Goal: Information Seeking & Learning: Learn about a topic

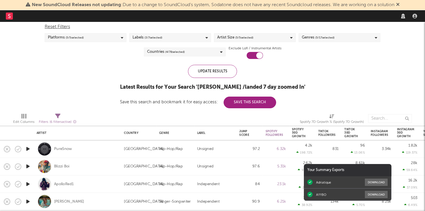
click at [216, 58] on div "Reset Filters Platforms ( 5 / 5 selected) Labels ( 3 / 7 selected) Artist Size …" at bounding box center [213, 39] width 342 height 39
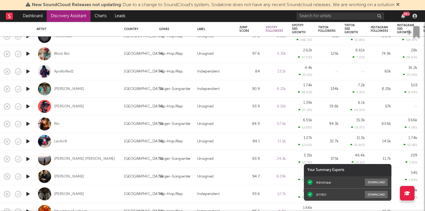
click at [399, 6] on icon at bounding box center [399, 4] width 4 height 5
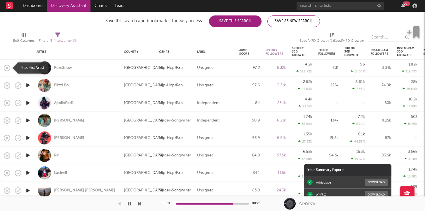
click at [9, 65] on icon "button" at bounding box center [7, 68] width 8 height 8
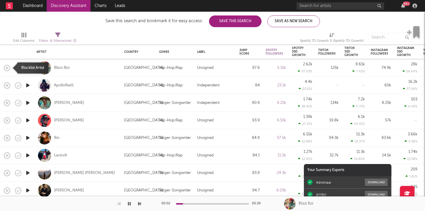
click at [8, 67] on icon "button" at bounding box center [7, 68] width 8 height 8
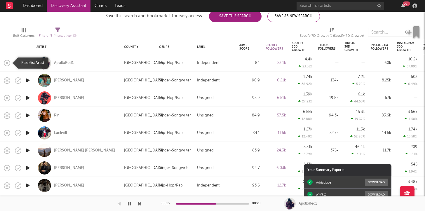
click at [7, 62] on rect "button" at bounding box center [7, 63] width 2 height 2
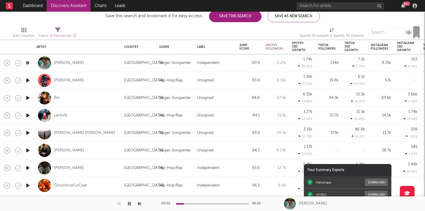
click at [198, 28] on div at bounding box center [244, 32] width 103 height 15
click at [85, 81] on div "Jordan Ramble" at bounding box center [78, 80] width 82 height 17
select select "1w"
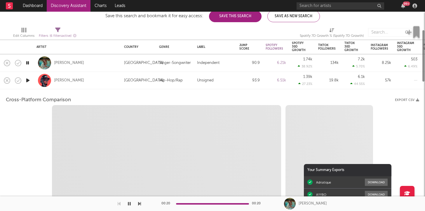
select select "6m"
click at [96, 78] on div "Jordan Ramble" at bounding box center [78, 80] width 82 height 17
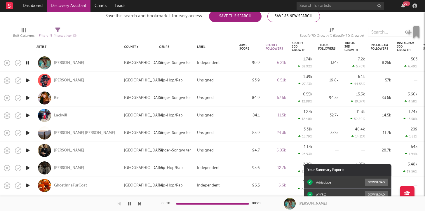
click at [26, 62] on icon "button" at bounding box center [28, 62] width 6 height 7
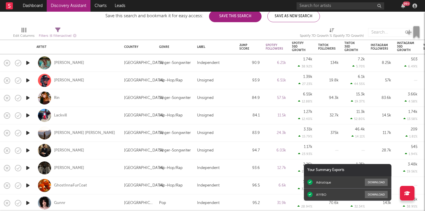
click at [26, 62] on icon "button" at bounding box center [28, 62] width 6 height 7
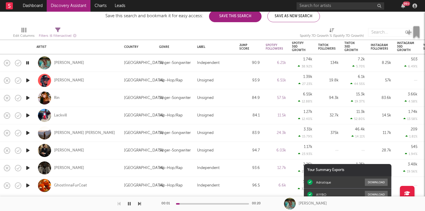
click at [26, 81] on icon "button" at bounding box center [28, 80] width 6 height 7
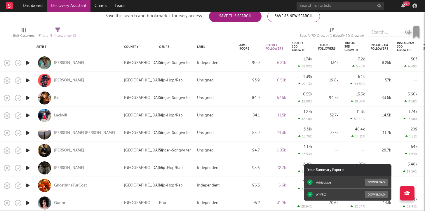
click at [30, 61] on icon "button" at bounding box center [28, 62] width 6 height 7
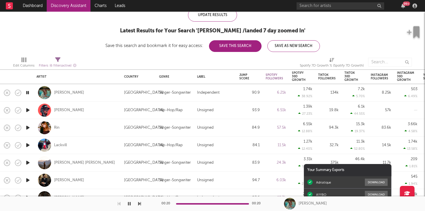
click at [27, 91] on icon "button" at bounding box center [28, 92] width 6 height 7
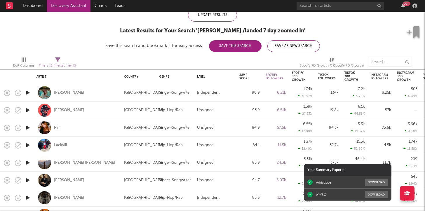
click at [29, 110] on icon "button" at bounding box center [28, 110] width 6 height 7
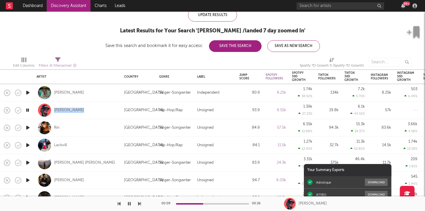
copy div "Jordan Ramble"
drag, startPoint x: 85, startPoint y: 112, endPoint x: 51, endPoint y: 112, distance: 34.2
click at [51, 112] on div "Jordan Ramble" at bounding box center [78, 110] width 82 height 17
select select "1m"
select select "6m"
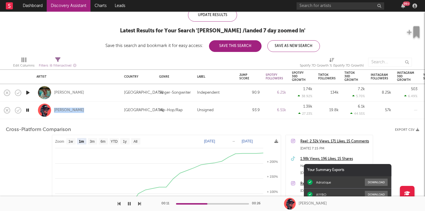
click at [87, 108] on div "Jordan Ramble" at bounding box center [78, 110] width 82 height 17
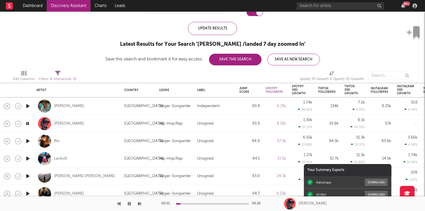
click at [30, 142] on icon "button" at bounding box center [28, 141] width 6 height 7
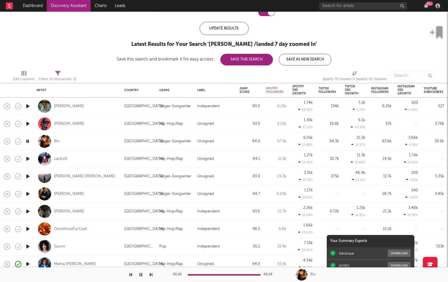
click at [28, 143] on icon "button" at bounding box center [28, 141] width 6 height 7
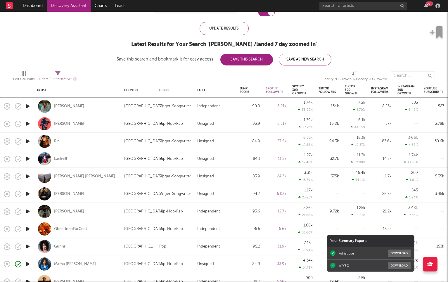
click at [29, 160] on icon "button" at bounding box center [28, 158] width 6 height 7
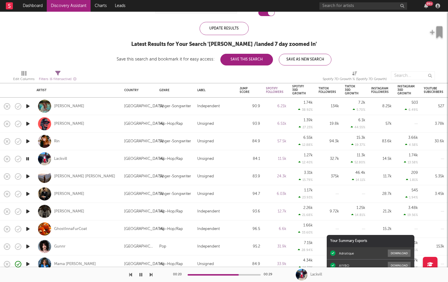
click at [6, 160] on icon "button" at bounding box center [7, 159] width 8 height 8
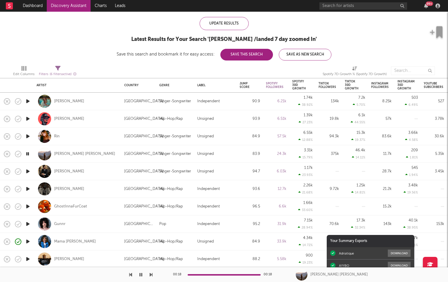
click at [19, 155] on icon "button" at bounding box center [18, 154] width 8 height 8
click at [25, 169] on icon "button" at bounding box center [28, 171] width 6 height 7
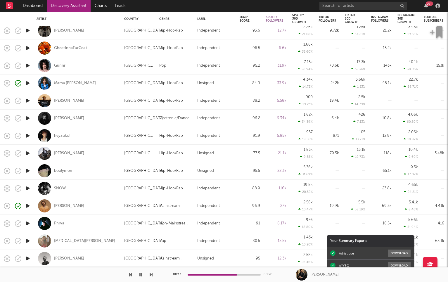
click at [28, 119] on icon "button" at bounding box center [28, 118] width 6 height 7
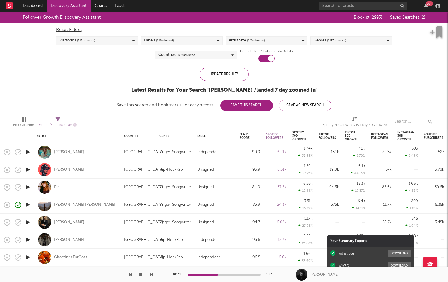
click at [63, 122] on div "Filters ( 6 filters active)" at bounding box center [58, 125] width 38 height 7
select select "or"
select select "between"
click at [69, 100] on div "Follower Growth Discovery Assistant Blocklist ( 2993 ) Saved Searches ( 2 ) Res…" at bounding box center [224, 62] width 448 height 100
click at [29, 211] on icon "button" at bounding box center [28, 222] width 6 height 7
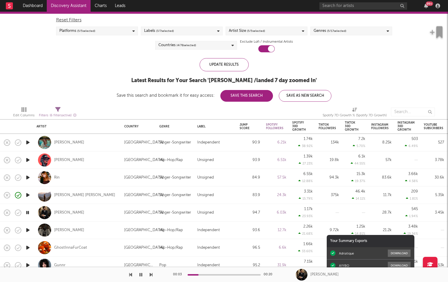
click at [27, 211] on icon "button" at bounding box center [28, 212] width 6 height 7
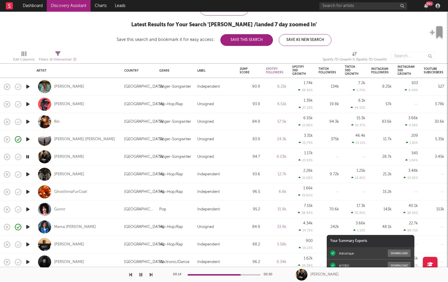
drag, startPoint x: 7, startPoint y: 158, endPoint x: 356, endPoint y: 280, distance: 370.3
click at [365, 0] on div "Dashboard Discovery Assistant Charts Leads 99 + Notifications Settings Mark all…" at bounding box center [224, 0] width 448 height 0
click at [27, 158] on icon "button" at bounding box center [28, 156] width 6 height 7
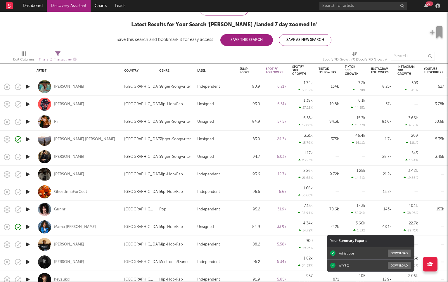
click at [27, 158] on icon "button" at bounding box center [28, 156] width 6 height 7
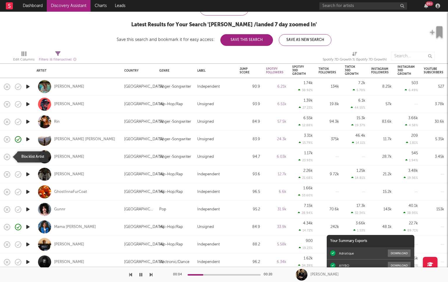
click at [7, 158] on icon "button" at bounding box center [7, 157] width 8 height 8
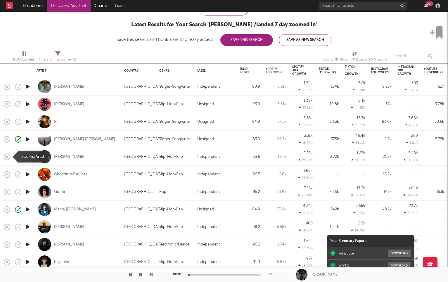
click at [8, 158] on icon "button" at bounding box center [7, 157] width 8 height 8
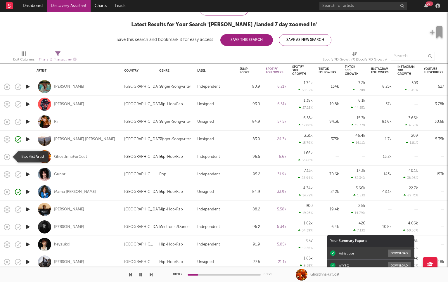
click at [7, 160] on icon "button" at bounding box center [7, 157] width 8 height 8
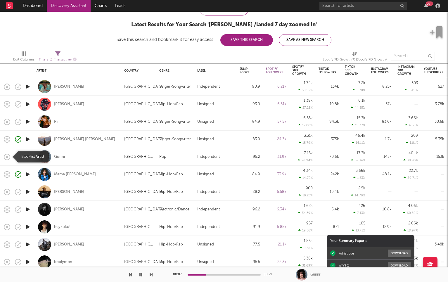
click at [8, 158] on icon "button" at bounding box center [7, 157] width 8 height 8
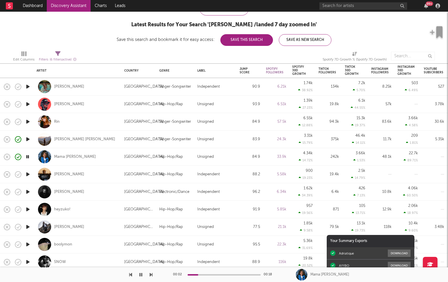
drag, startPoint x: 8, startPoint y: 158, endPoint x: 51, endPoint y: 154, distance: 43.1
click at [51, 154] on div "Artist Country Genre Label Jump Score Spotify Followers Spotify 30D Growth Spot…" at bounding box center [371, 150] width 742 height 409
click at [30, 174] on icon "button" at bounding box center [28, 174] width 6 height 7
click at [8, 157] on icon "button" at bounding box center [7, 157] width 8 height 8
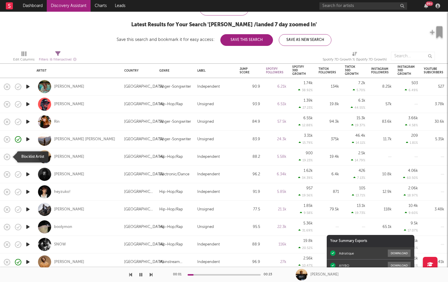
click at [8, 158] on icon "button" at bounding box center [7, 157] width 8 height 8
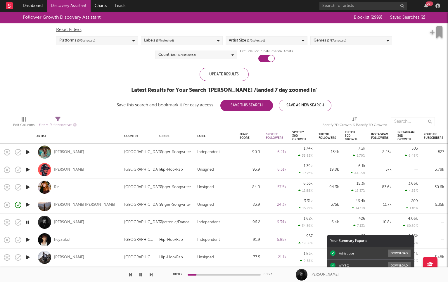
click at [331, 46] on div "Reset Filters Platforms ( 5 / 5 selected) Labels ( 3 / 7 selected) Artist Size …" at bounding box center [224, 42] width 342 height 39
click at [331, 44] on div "Genres ( 5 / 17 selected)" at bounding box center [351, 40] width 82 height 9
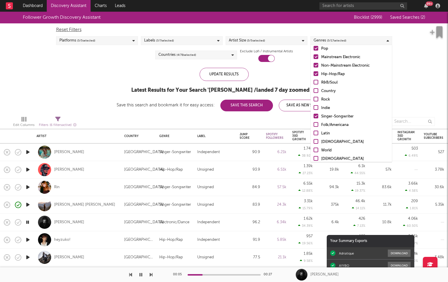
scroll to position [17, 0]
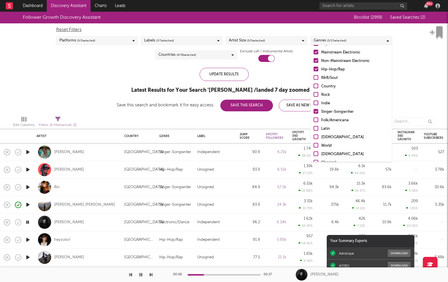
click at [315, 88] on div at bounding box center [316, 86] width 5 height 5
click at [314, 88] on input "Country" at bounding box center [314, 86] width 0 height 7
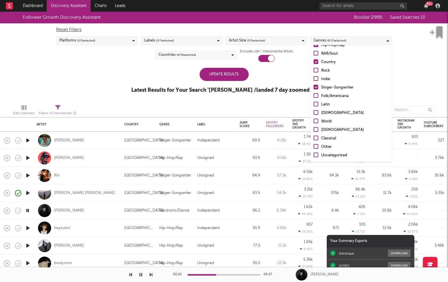
scroll to position [0, 0]
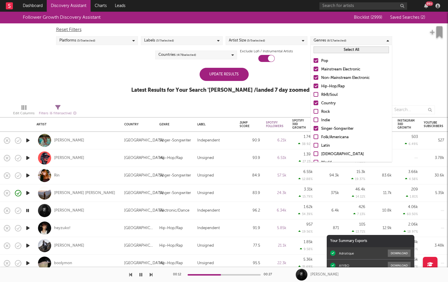
click at [233, 77] on div "Update Results" at bounding box center [224, 74] width 49 height 13
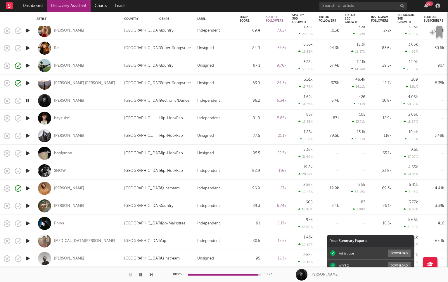
click at [29, 208] on icon "button" at bounding box center [28, 205] width 6 height 7
click at [28, 211] on icon "button" at bounding box center [28, 223] width 6 height 7
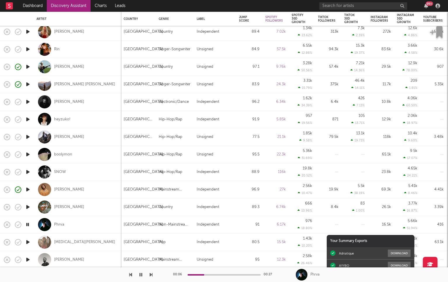
click at [85, 211] on div "Phrva" at bounding box center [78, 224] width 82 height 17
select select "1w"
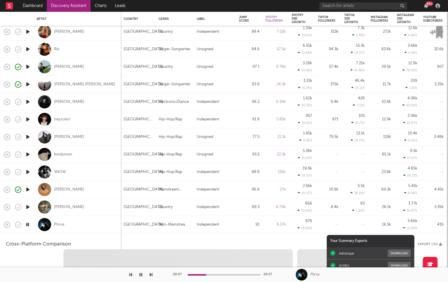
select select "1w"
select select "1m"
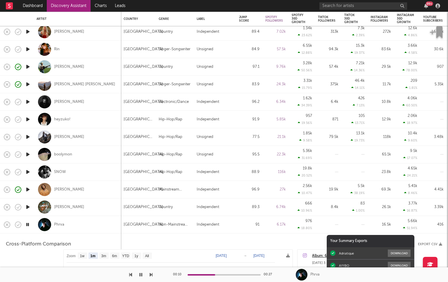
click at [85, 211] on div "Phrva" at bounding box center [78, 224] width 82 height 17
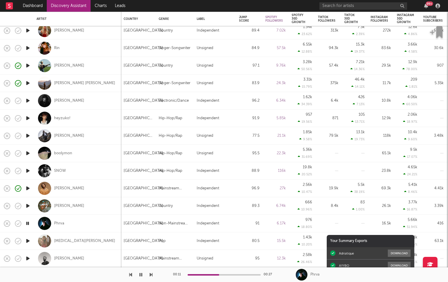
click at [85, 211] on div "Kyra Fields" at bounding box center [78, 240] width 82 height 17
select select "1w"
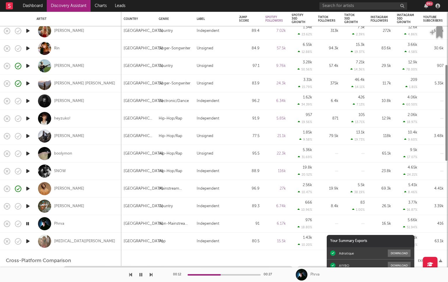
click at [86, 211] on div "Kyra Fields" at bounding box center [78, 241] width 82 height 17
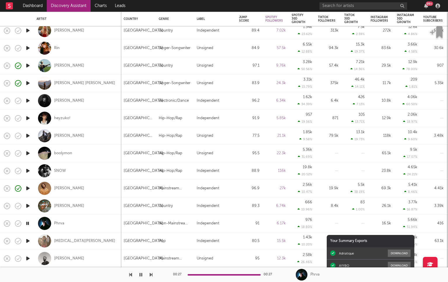
click at [32, 211] on div at bounding box center [28, 241] width 12 height 18
select select "1m"
select select "1w"
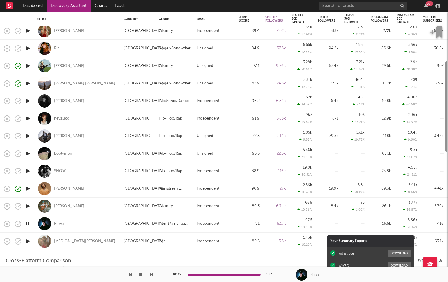
click at [32, 211] on div at bounding box center [28, 242] width 12 height 18
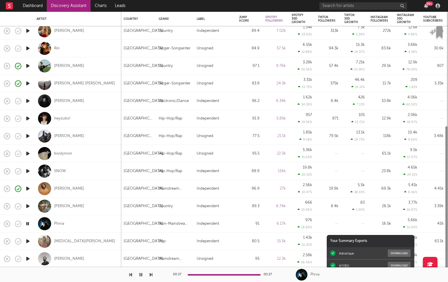
click at [29, 211] on icon "button" at bounding box center [28, 241] width 6 height 7
click at [90, 211] on div "Kyra Fields" at bounding box center [78, 240] width 82 height 17
select select "1m"
select select "1w"
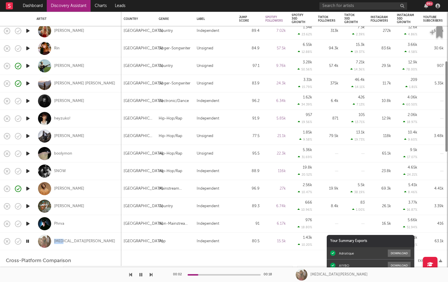
click at [90, 211] on div "Kyra Fields" at bounding box center [78, 241] width 82 height 17
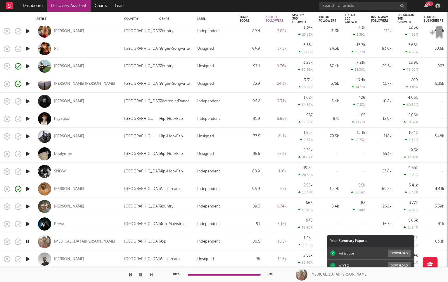
click at [28, 211] on icon "button" at bounding box center [28, 258] width 6 height 7
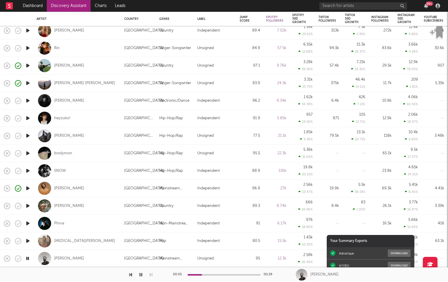
click at [202, 211] on div at bounding box center [224, 274] width 73 height 1
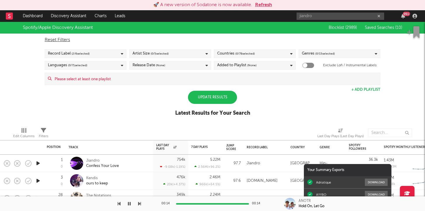
click at [262, 7] on button "Refresh" at bounding box center [263, 4] width 17 height 7
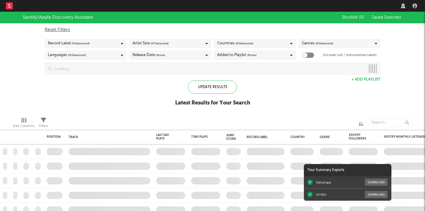
checkbox input "true"
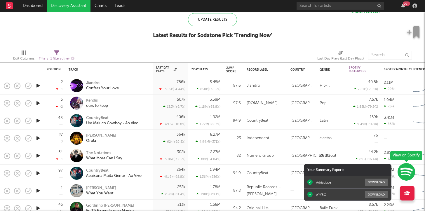
click at [214, 51] on div at bounding box center [256, 55] width 113 height 15
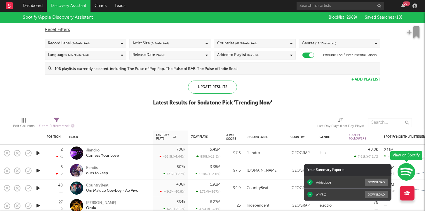
click at [405, 5] on div "99 +" at bounding box center [406, 3] width 7 height 4
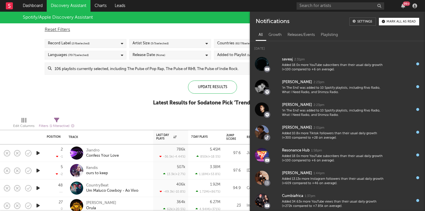
click at [404, 5] on div "99 +" at bounding box center [406, 3] width 7 height 4
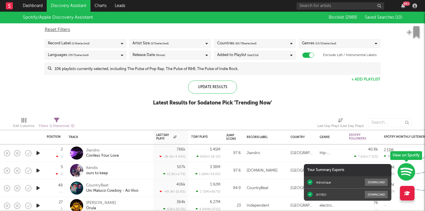
click at [202, 109] on div "Update Results Latest Results for Sodatone Pick ' Trending Now '" at bounding box center [212, 97] width 119 height 32
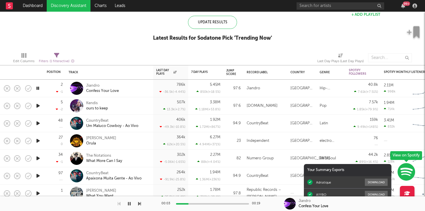
drag, startPoint x: 6, startPoint y: 91, endPoint x: 161, endPoint y: -6, distance: 182.4
click at [161, 0] on html "Dashboard Discovery Assistant Charts Leads 99 + Notifications Settings Mark all…" at bounding box center [212, 105] width 425 height 211
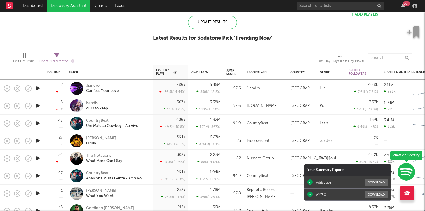
click at [41, 107] on icon "button" at bounding box center [38, 105] width 6 height 7
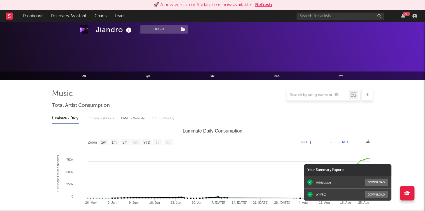
select select "1w"
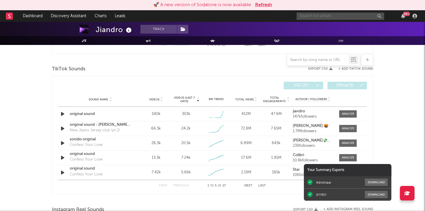
click at [341, 17] on input "text" at bounding box center [341, 16] width 88 height 7
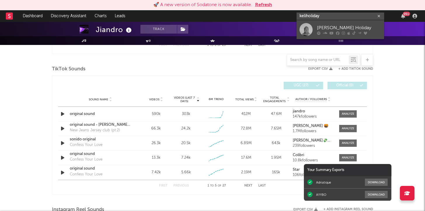
type input "keliholiday"
click at [354, 31] on div "Keli Holiday" at bounding box center [349, 27] width 64 height 7
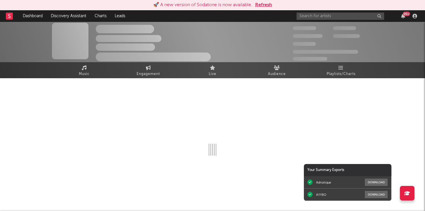
scroll to position [380, 0]
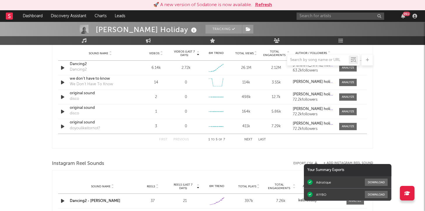
select select "6m"
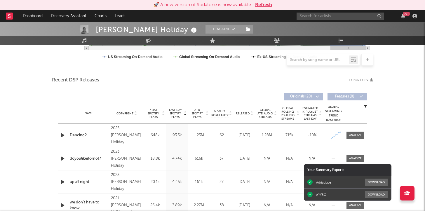
scroll to position [130, 0]
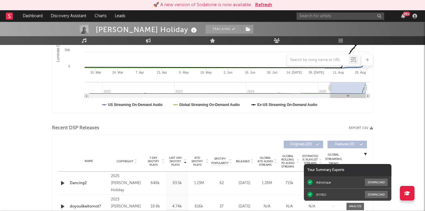
click at [261, 7] on button "Refresh" at bounding box center [263, 4] width 17 height 7
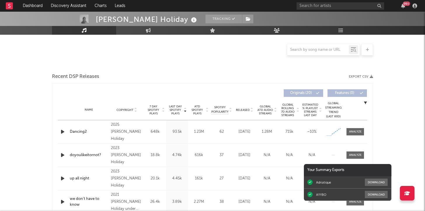
scroll to position [129, 0]
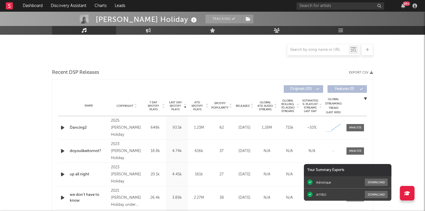
click at [218, 85] on div "Last Day Spotify Plays Copyright 7 Day Spotify Plays Last Day Spotify Plays ATD…" at bounding box center [212, 88] width 309 height 13
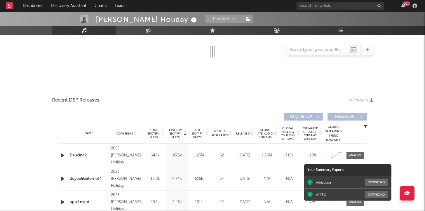
scroll to position [0, 0]
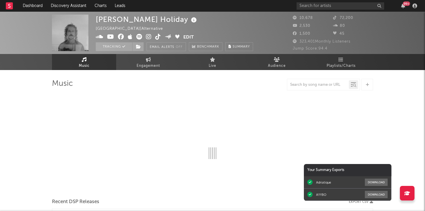
click at [95, 62] on link "Music" at bounding box center [84, 62] width 64 height 16
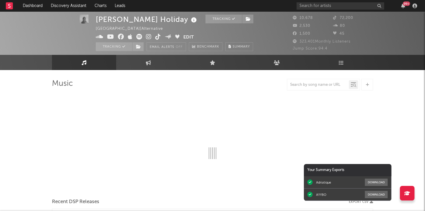
scroll to position [2, 0]
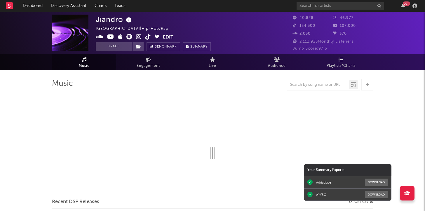
select select "1w"
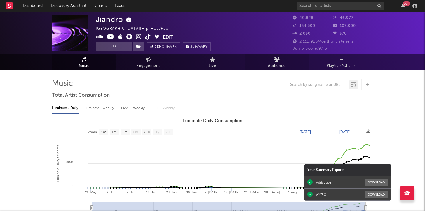
click at [276, 61] on icon at bounding box center [277, 59] width 6 height 5
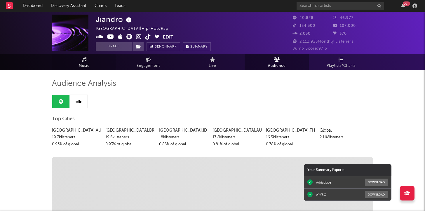
click at [83, 62] on link "Music" at bounding box center [84, 62] width 64 height 16
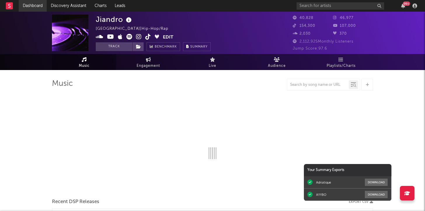
select select "1w"
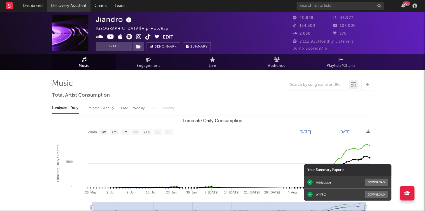
click at [85, 3] on link "Discovery Assistant" at bounding box center [69, 6] width 44 height 12
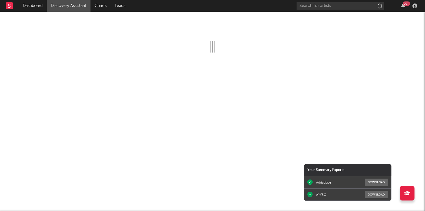
click at [84, 3] on link "Discovery Assistant" at bounding box center [69, 6] width 44 height 12
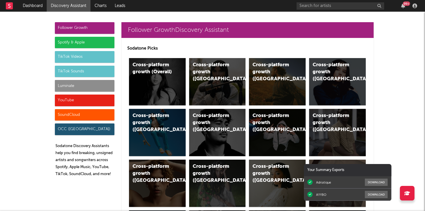
click at [88, 43] on div "Spotify & Apple" at bounding box center [85, 43] width 60 height 12
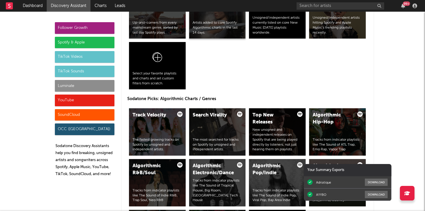
scroll to position [688, 0]
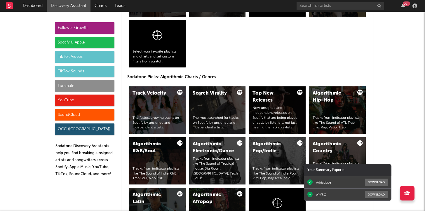
click at [225, 136] on div "Track Velocity The fastest growing tracks on Spotify by unsigned and independen…" at bounding box center [247, 161] width 241 height 153
click at [225, 147] on div "Algorithmic Electronic/Dance" at bounding box center [213, 148] width 40 height 14
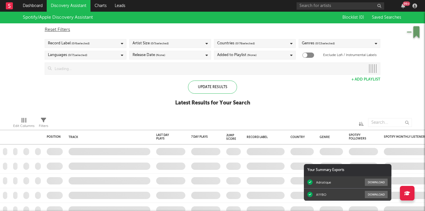
checkbox input "true"
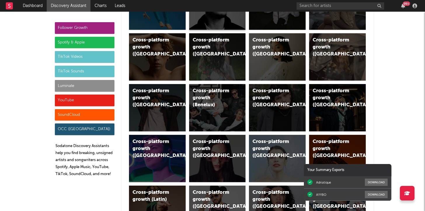
scroll to position [269, 0]
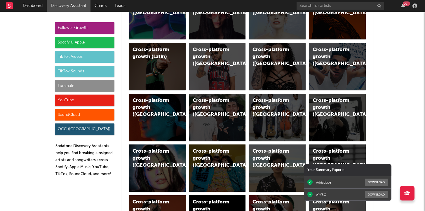
click at [78, 41] on div "Spotify & Apple" at bounding box center [85, 43] width 60 height 12
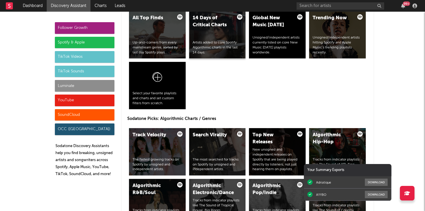
scroll to position [651, 0]
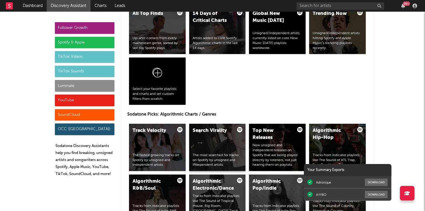
click at [218, 131] on div "Search Virality" at bounding box center [213, 130] width 40 height 7
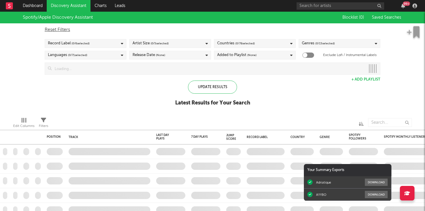
checkbox input "true"
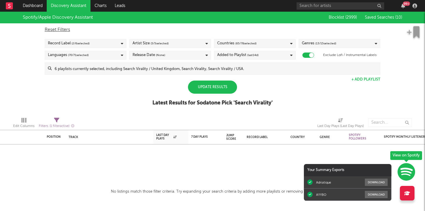
click at [207, 91] on div "Update Results" at bounding box center [212, 87] width 49 height 13
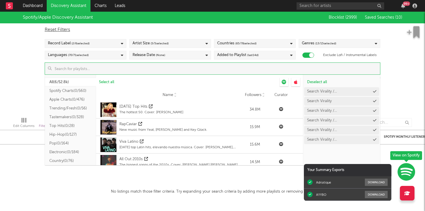
click at [165, 66] on input at bounding box center [216, 69] width 329 height 12
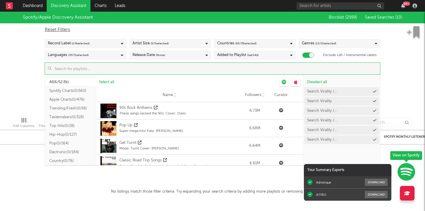
scroll to position [522, 0]
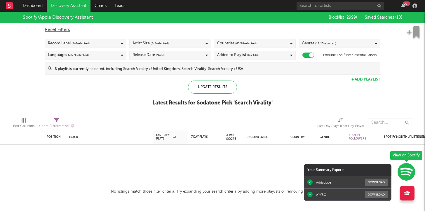
click at [412, 79] on div "Spotify/Apple Discovery Assistant Blocklist ( 2999 ) Saved Searches ( 10 ) Rese…" at bounding box center [212, 62] width 425 height 101
click at [225, 88] on div "Update Results" at bounding box center [212, 87] width 49 height 13
click at [65, 9] on link "Discovery Assistant" at bounding box center [69, 6] width 44 height 12
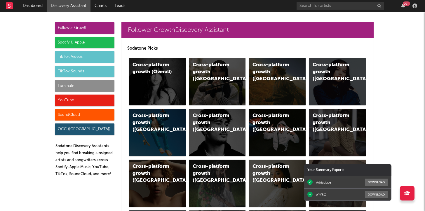
click at [84, 41] on div "Spotify & Apple" at bounding box center [85, 43] width 60 height 12
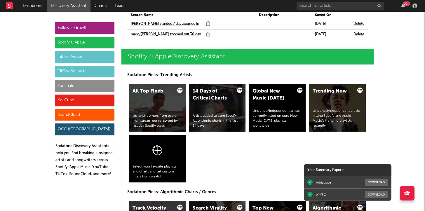
scroll to position [598, 0]
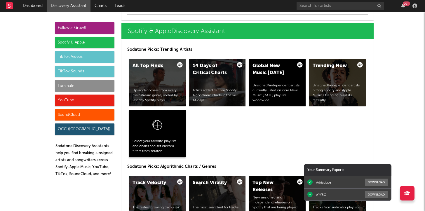
click at [166, 135] on div at bounding box center [158, 126] width 50 height 26
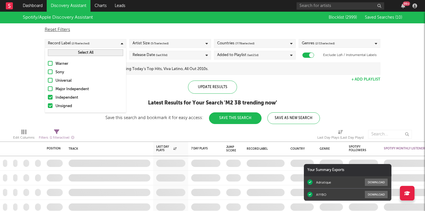
click at [175, 79] on div "Spotify/Apple Discovery Assistant Blocklist ( 2999 ) Saved Searches ( 10 ) Rese…" at bounding box center [212, 68] width 425 height 113
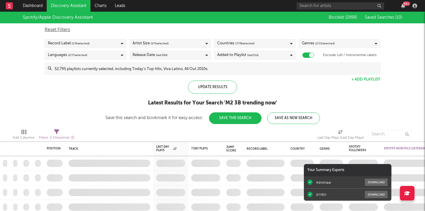
click at [188, 68] on input at bounding box center [216, 69] width 329 height 12
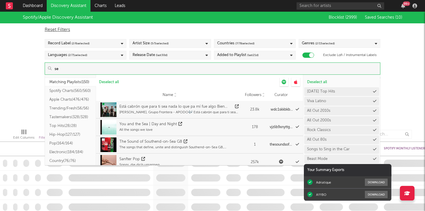
type input "s"
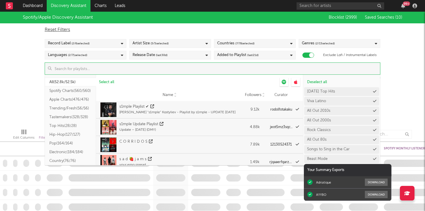
click at [4, 73] on div "Spotify/Apple Discovery Assistant Blocklist ( 2999 ) Saved Searches ( 10 ) Rese…" at bounding box center [212, 68] width 425 height 113
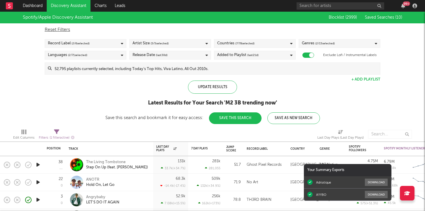
click at [57, 31] on div "Reset Filters" at bounding box center [213, 29] width 336 height 7
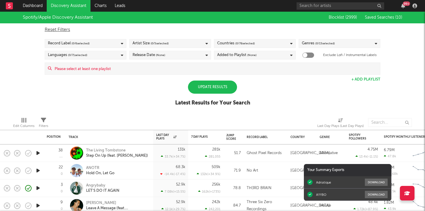
click at [109, 44] on div "Record Label ( 0 / 6 selected)" at bounding box center [86, 43] width 82 height 9
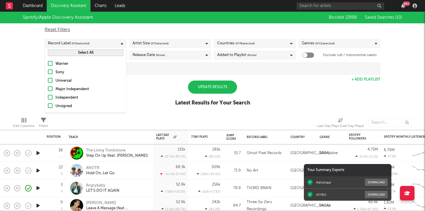
click at [67, 98] on div "Independent" at bounding box center [90, 97] width 68 height 7
click at [48, 98] on input "Independent" at bounding box center [48, 97] width 0 height 7
click at [66, 105] on div "Unsigned" at bounding box center [90, 106] width 68 height 7
click at [48, 105] on input "Unsigned" at bounding box center [48, 106] width 0 height 7
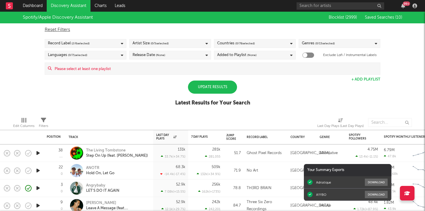
click at [195, 34] on div "Reset Filters Record Label ( 2 / 6 selected) Artist Size ( 0 / 5 selected) Coun…" at bounding box center [213, 48] width 342 height 51
click at [188, 41] on div "Artist Size ( 0 / 5 selected)" at bounding box center [170, 43] width 82 height 9
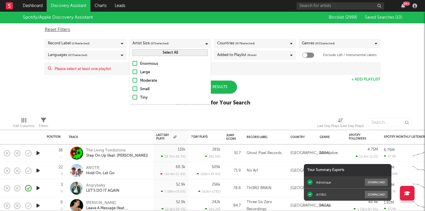
click at [173, 55] on button "Select All" at bounding box center [170, 52] width 75 height 7
click at [250, 41] on span "( 0 / 78 selected)" at bounding box center [246, 43] width 20 height 7
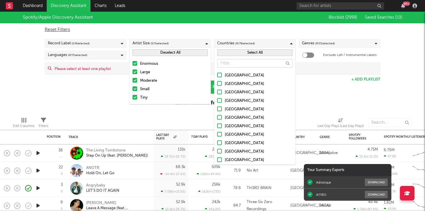
click at [221, 74] on div at bounding box center [219, 75] width 5 height 5
click at [217, 74] on input "[GEOGRAPHIC_DATA]" at bounding box center [217, 75] width 0 height 7
click at [221, 85] on div at bounding box center [219, 83] width 5 height 5
click at [217, 85] on input "[GEOGRAPHIC_DATA]" at bounding box center [217, 84] width 0 height 7
click at [221, 94] on div at bounding box center [219, 92] width 5 height 5
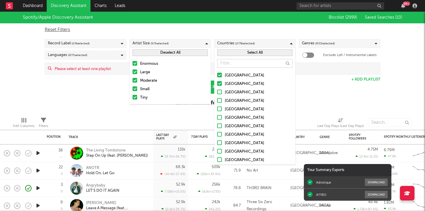
click at [217, 94] on input "[GEOGRAPHIC_DATA]" at bounding box center [217, 92] width 0 height 7
click at [221, 104] on label "[GEOGRAPHIC_DATA]" at bounding box center [254, 101] width 75 height 7
click at [217, 104] on input "[GEOGRAPHIC_DATA]" at bounding box center [217, 101] width 0 height 7
click at [222, 113] on label "[GEOGRAPHIC_DATA]" at bounding box center [254, 109] width 75 height 7
click at [217, 113] on input "[GEOGRAPHIC_DATA]" at bounding box center [217, 109] width 0 height 7
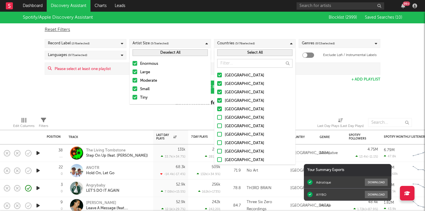
click at [257, 52] on button "Select All" at bounding box center [254, 52] width 75 height 7
click at [309, 55] on div at bounding box center [309, 55] width 12 height 5
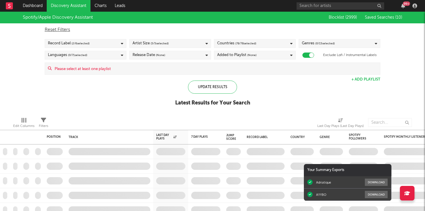
click at [308, 51] on div "Reset Filters Record Label ( 2 / 6 selected) Artist Size ( 5 / 5 selected) Coun…" at bounding box center [213, 48] width 342 height 51
click at [327, 45] on span "( 0 / 15 selected)" at bounding box center [326, 43] width 20 height 7
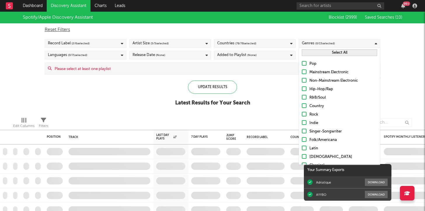
click at [322, 54] on button "Select All" at bounding box center [339, 52] width 75 height 7
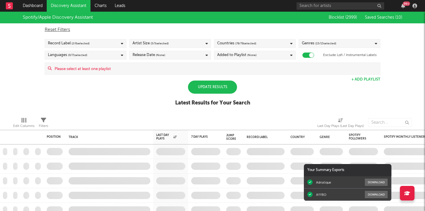
click at [312, 29] on div "Reset Filters" at bounding box center [213, 29] width 336 height 7
click at [309, 51] on div "Reset Filters Record Label ( 0 / 6 selected) Artist Size ( 0 / 5 selected) Coun…" at bounding box center [213, 48] width 342 height 51
click at [311, 56] on div at bounding box center [309, 55] width 12 height 5
click at [324, 46] on span "( 0 / 15 selected)" at bounding box center [326, 43] width 20 height 7
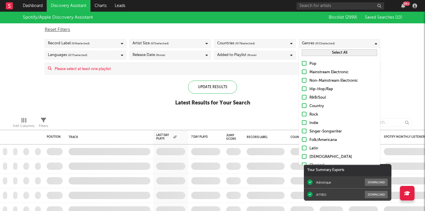
click at [323, 56] on div "Select All" at bounding box center [339, 53] width 81 height 10
click at [322, 55] on button "Select All" at bounding box center [339, 52] width 75 height 7
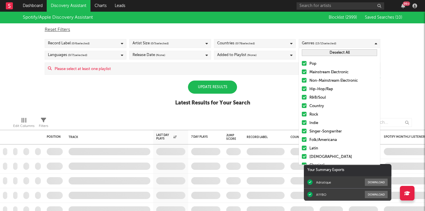
click at [266, 50] on div "Reset Filters Record Label ( 0 / 6 selected) Artist Size ( 0 / 5 selected) Coun…" at bounding box center [213, 48] width 342 height 51
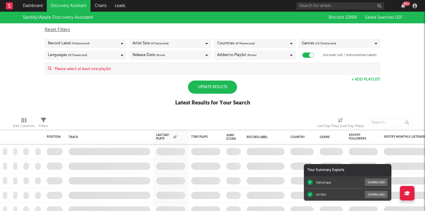
click at [264, 52] on div "Added to Playlist (None)" at bounding box center [255, 55] width 82 height 9
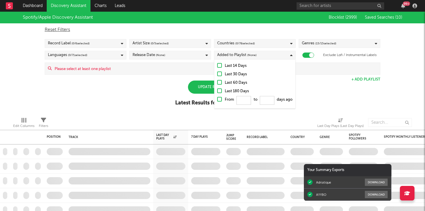
click at [220, 72] on div at bounding box center [219, 74] width 5 height 5
click at [217, 72] on input "Last 30 Days" at bounding box center [217, 74] width 0 height 7
click at [165, 43] on span "( 0 / 5 selected)" at bounding box center [160, 43] width 18 height 7
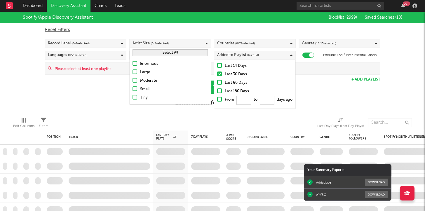
click at [158, 53] on button "Select All" at bounding box center [170, 52] width 75 height 7
click at [158, 29] on div "Reset Filters" at bounding box center [213, 29] width 336 height 7
checkbox input "false"
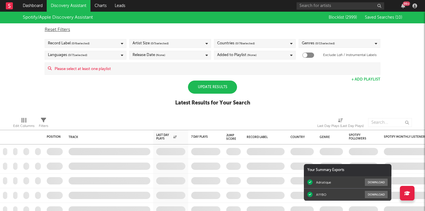
click at [102, 53] on div "Languages ( 0 / 71 selected)" at bounding box center [86, 55] width 82 height 9
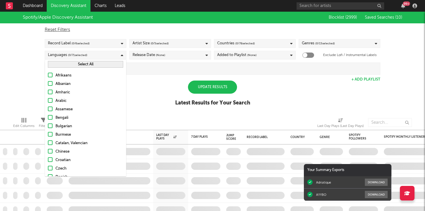
click at [89, 65] on button "Select All" at bounding box center [85, 64] width 75 height 7
click at [174, 59] on div "Release Date (None)" at bounding box center [170, 55] width 82 height 9
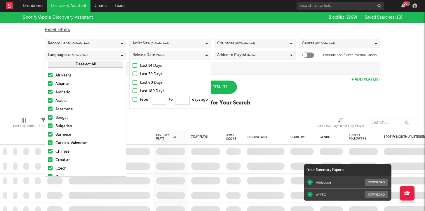
click at [170, 76] on div "Last 30 Days" at bounding box center [174, 74] width 68 height 7
click at [133, 76] on input "Last 30 Days" at bounding box center [133, 74] width 0 height 7
click at [165, 64] on div "Last 14 Days" at bounding box center [174, 66] width 68 height 7
click at [133, 64] on input "Last 14 Days" at bounding box center [133, 66] width 0 height 7
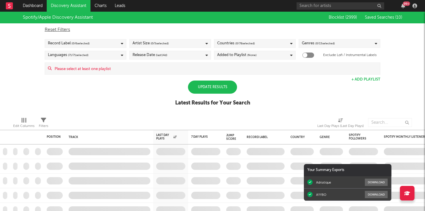
click at [236, 81] on div "Update Results Latest Results for Your Search" at bounding box center [212, 97] width 75 height 32
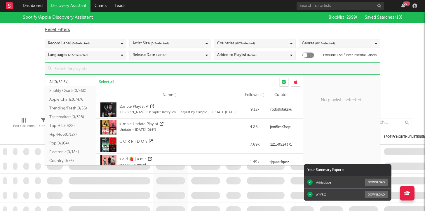
click at [233, 66] on input at bounding box center [216, 69] width 329 height 12
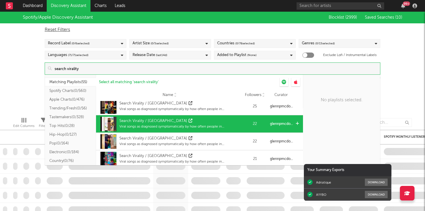
scroll to position [31, 0]
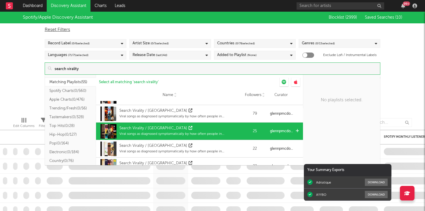
type input "search virality"
click at [298, 130] on icon at bounding box center [297, 131] width 3 height 4
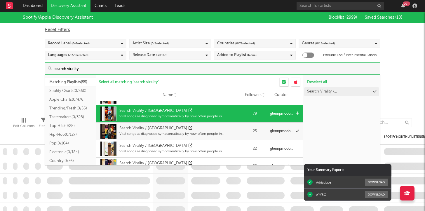
click at [297, 113] on icon at bounding box center [297, 114] width 3 height 4
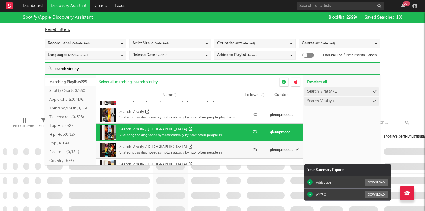
scroll to position [10, 0]
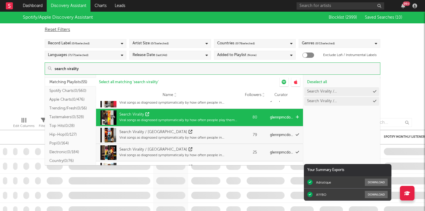
click at [297, 116] on icon at bounding box center [297, 117] width 3 height 4
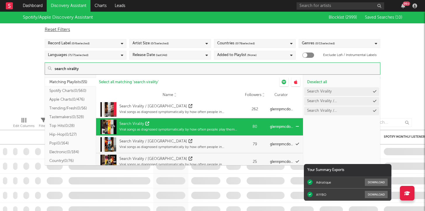
scroll to position [0, 0]
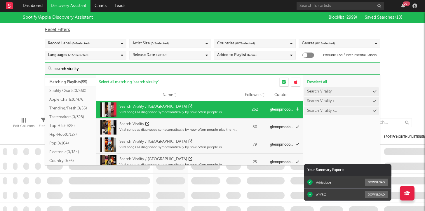
click at [297, 110] on icon at bounding box center [297, 110] width 3 height 4
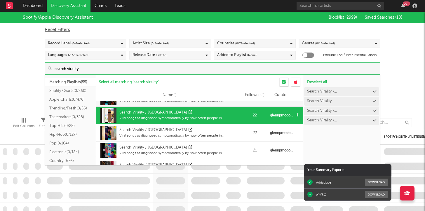
scroll to position [59, 0]
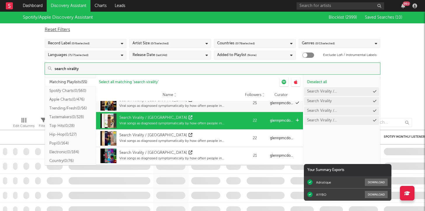
click at [297, 120] on icon at bounding box center [297, 121] width 3 height 4
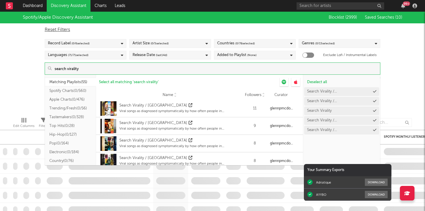
scroll to position [251, 0]
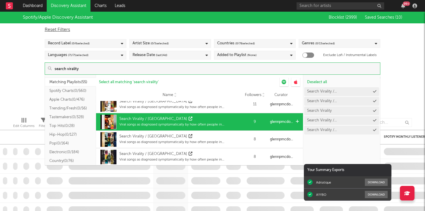
click at [297, 121] on icon at bounding box center [297, 122] width 3 height 4
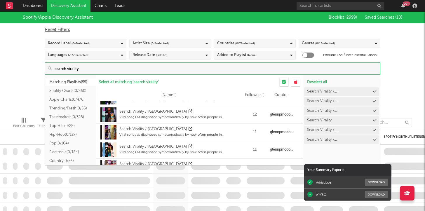
scroll to position [172, 0]
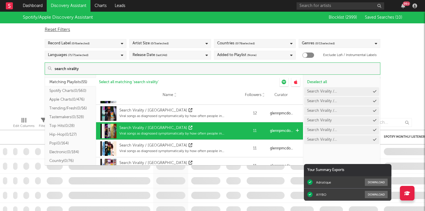
click at [297, 130] on icon at bounding box center [297, 131] width 3 height 4
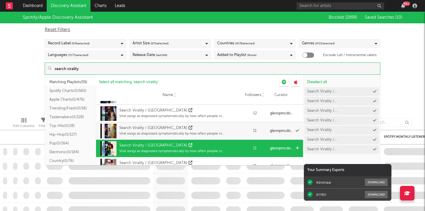
click at [297, 146] on div at bounding box center [298, 149] width 4 height 18
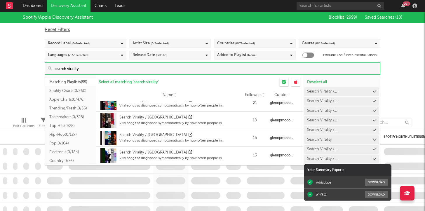
scroll to position [105, 0]
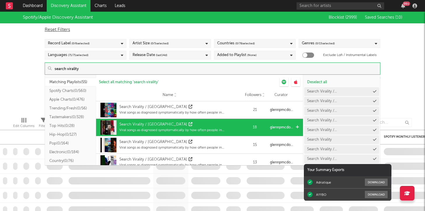
click at [297, 127] on icon at bounding box center [297, 127] width 3 height 4
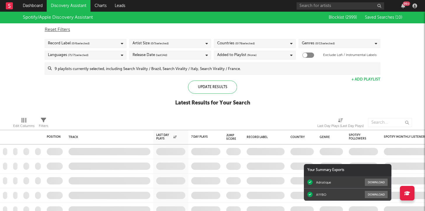
click at [389, 64] on div "Spotify/Apple Discovery Assistant Blocklist ( 2999 ) Saved Searches ( 10 ) Rese…" at bounding box center [212, 62] width 425 height 101
click at [215, 90] on div "Update Results" at bounding box center [212, 87] width 49 height 13
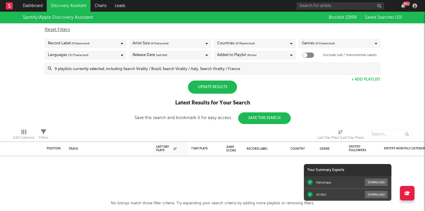
click at [214, 86] on div "Update Results" at bounding box center [212, 87] width 49 height 13
click at [321, 38] on div "Reset Filters Record Label ( 0 / 6 selected) Artist Size ( 0 / 5 selected) Coun…" at bounding box center [213, 48] width 342 height 51
click at [321, 42] on span "( 0 / 15 selected)" at bounding box center [326, 43] width 20 height 7
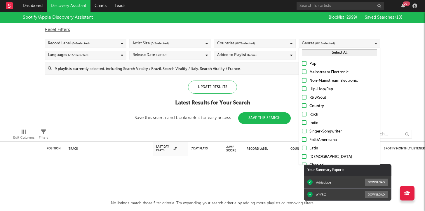
click at [314, 54] on button "Select All" at bounding box center [339, 52] width 75 height 7
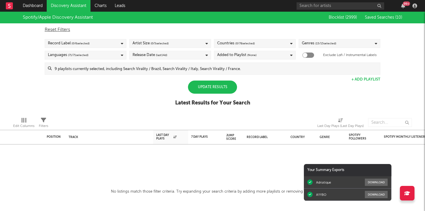
click at [217, 88] on div "Update Results" at bounding box center [212, 87] width 49 height 13
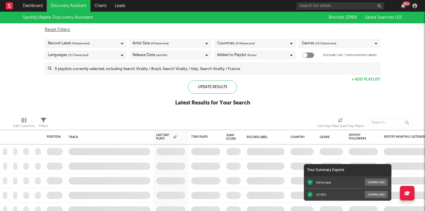
click at [255, 55] on span "(None)" at bounding box center [252, 55] width 9 height 7
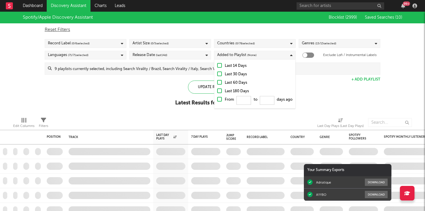
click at [217, 71] on div "Last 14 Days Last 30 Days Last 60 Days Last 180 Days From to days ago" at bounding box center [254, 84] width 81 height 49
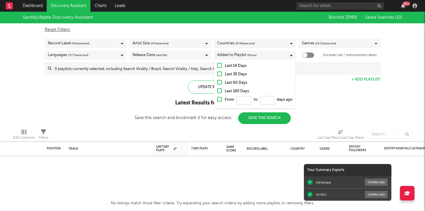
click at [147, 35] on div "Reset Filters Record Label ( 0 / 6 selected) Artist Size ( 0 / 5 selected) Coun…" at bounding box center [213, 48] width 342 height 51
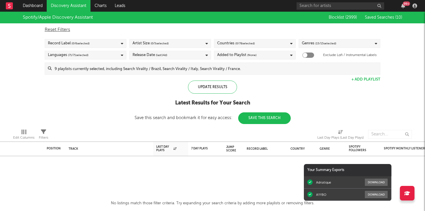
click at [147, 47] on div "Artist Size ( 0 / 5 selected)" at bounding box center [170, 43] width 82 height 9
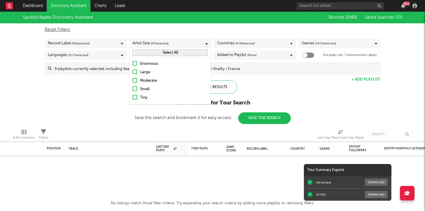
click at [154, 55] on button "Select All" at bounding box center [170, 52] width 75 height 7
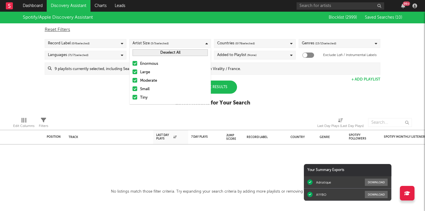
click at [111, 39] on div "Record Label ( 0 / 6 selected)" at bounding box center [86, 43] width 82 height 9
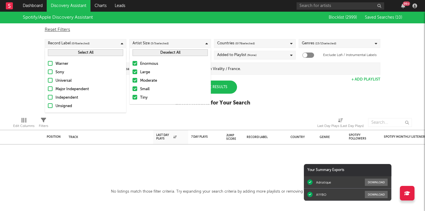
click at [64, 98] on div "Independent" at bounding box center [90, 97] width 68 height 7
click at [48, 98] on input "Independent" at bounding box center [48, 97] width 0 height 7
click at [63, 105] on div "Unsigned" at bounding box center [90, 106] width 68 height 7
click at [48, 105] on input "Unsigned" at bounding box center [48, 106] width 0 height 7
click at [222, 86] on div "Update Results" at bounding box center [212, 87] width 49 height 13
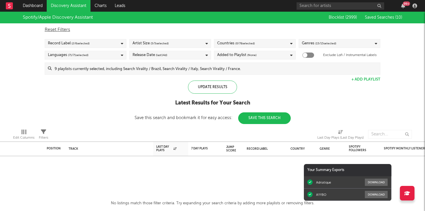
click at [250, 44] on span "( 0 / 78 selected)" at bounding box center [246, 43] width 20 height 7
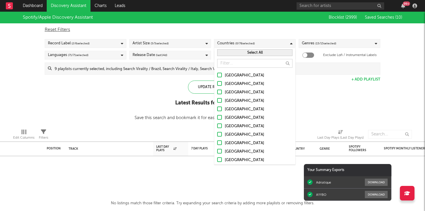
click at [240, 55] on button "Select All" at bounding box center [254, 52] width 75 height 7
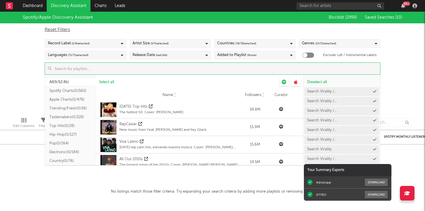
click at [316, 74] on input at bounding box center [216, 69] width 329 height 12
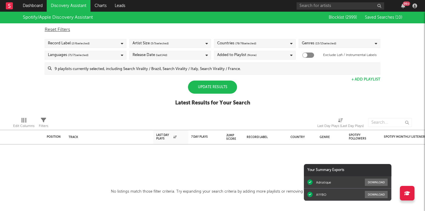
click at [397, 65] on div "Spotify/Apple Discovery Assistant Blocklist ( 2999 ) Saved Searches ( 10 ) Rese…" at bounding box center [212, 62] width 425 height 101
click at [240, 65] on input at bounding box center [216, 69] width 329 height 12
click at [240, 58] on div "Added to Playlist (None)" at bounding box center [236, 55] width 39 height 7
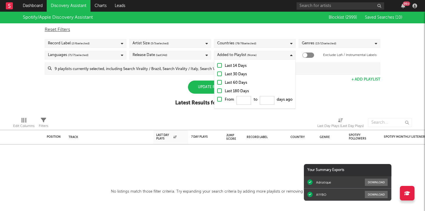
click at [218, 77] on label "Last 30 Days" at bounding box center [254, 74] width 75 height 7
click at [217, 77] on input "Last 30 Days" at bounding box center [217, 74] width 0 height 7
click at [182, 75] on div "Spotify/Apple Discovery Assistant Blocklist ( 2999 ) Saved Searches ( 10 ) Rese…" at bounding box center [212, 62] width 425 height 101
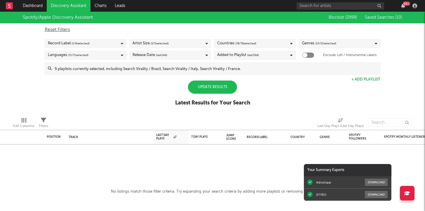
click at [200, 82] on div "Update Results" at bounding box center [212, 87] width 49 height 13
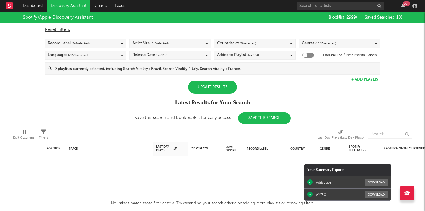
click at [209, 91] on div "Update Results" at bounding box center [212, 87] width 49 height 13
click at [220, 89] on div "Update Results" at bounding box center [212, 87] width 49 height 13
click at [313, 54] on div at bounding box center [309, 55] width 12 height 5
checkbox input "true"
click at [223, 85] on div "Update Results" at bounding box center [212, 87] width 49 height 13
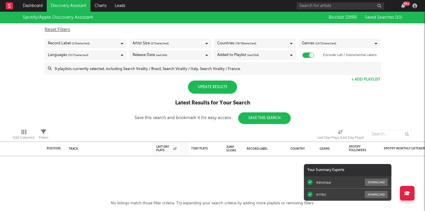
click at [234, 88] on div "Update Results" at bounding box center [212, 87] width 49 height 13
click at [200, 55] on div "Release Date (last 14 d)" at bounding box center [170, 55] width 82 height 9
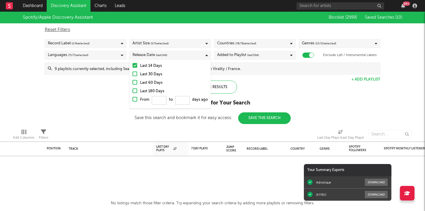
click at [188, 72] on div "Last 30 Days" at bounding box center [174, 74] width 68 height 7
click at [133, 72] on input "Last 30 Days" at bounding box center [133, 74] width 0 height 7
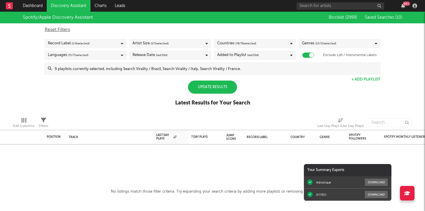
click at [245, 89] on div "Update Results Latest Results for Your Search" at bounding box center [212, 97] width 75 height 32
click at [224, 88] on div "Update Results" at bounding box center [212, 87] width 49 height 13
